Goal: Contribute content

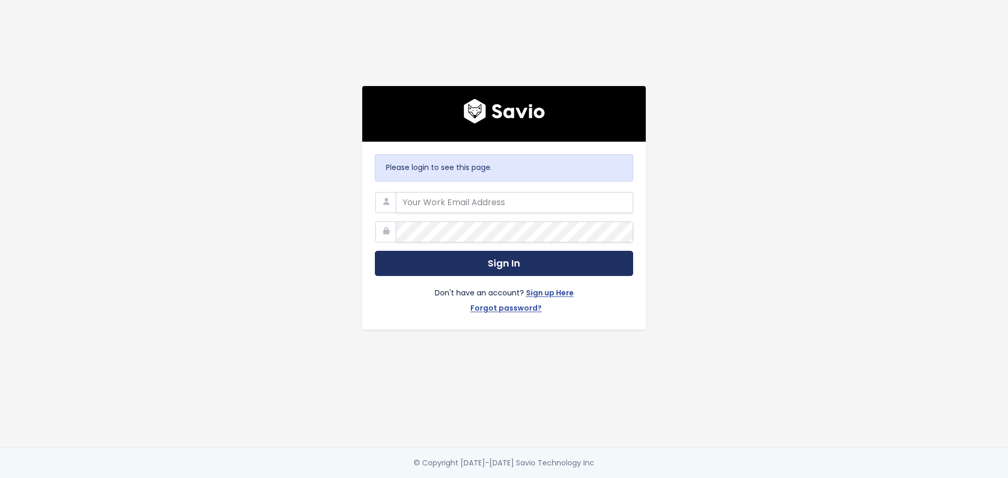
type input "[PERSON_NAME][EMAIL_ADDRESS][PERSON_NAME][DOMAIN_NAME]"
click at [508, 254] on button "Sign In" at bounding box center [504, 264] width 258 height 26
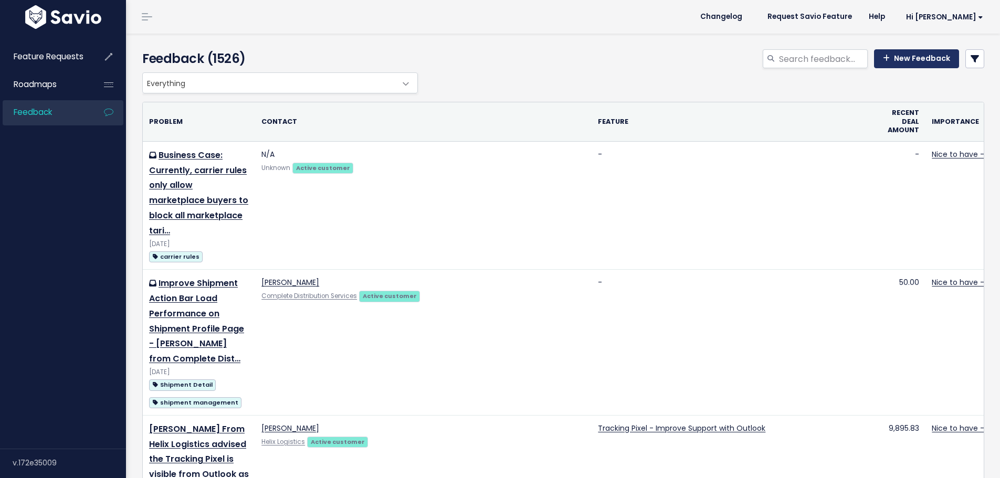
click at [921, 52] on link "New Feedback" at bounding box center [916, 58] width 85 height 19
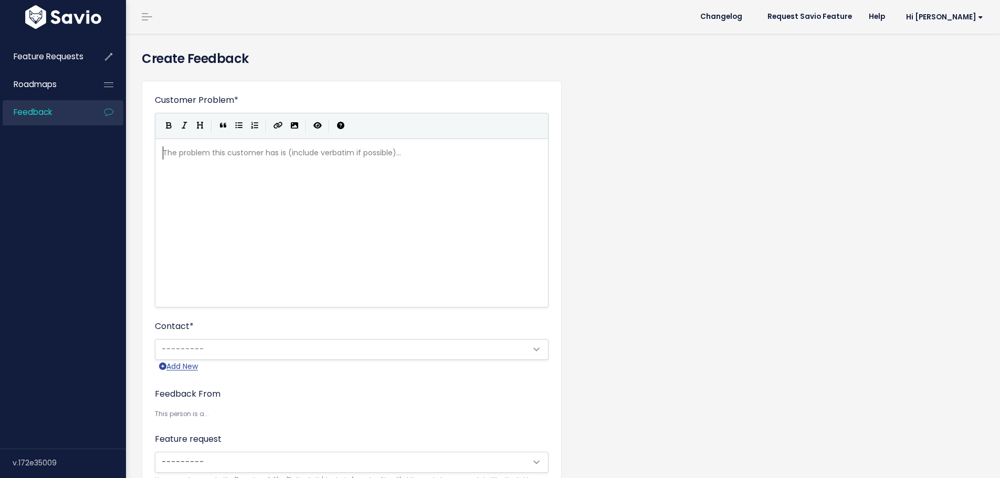
scroll to position [1, 0]
